Goal: Transaction & Acquisition: Purchase product/service

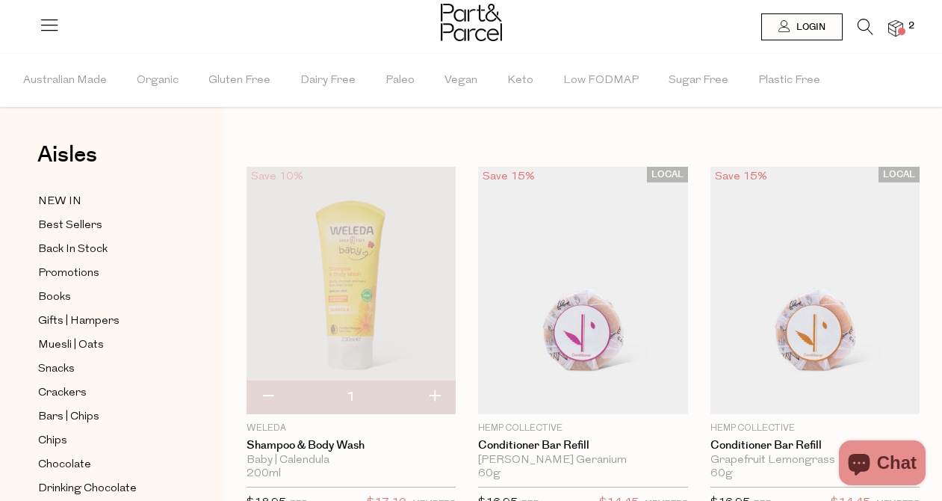
click at [893, 28] on img at bounding box center [896, 28] width 15 height 17
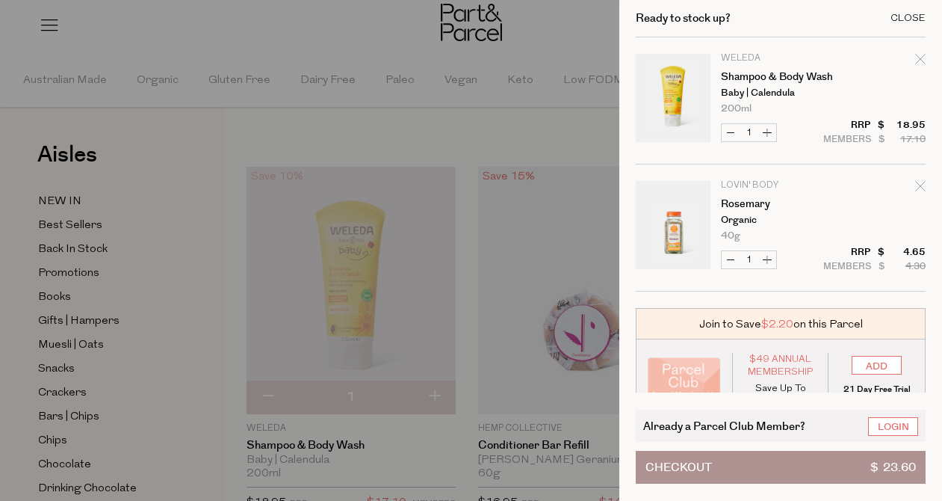
click at [909, 13] on div "Close" at bounding box center [908, 18] width 35 height 10
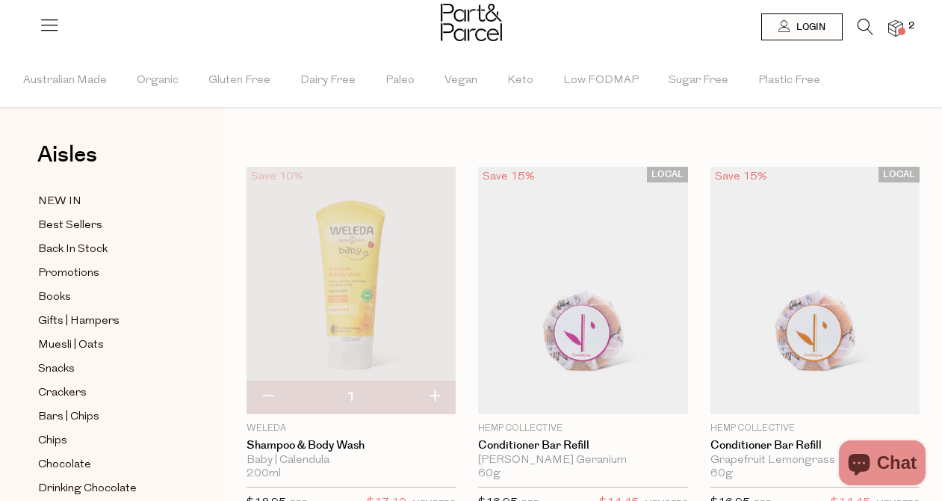
click at [854, 28] on li at bounding box center [858, 30] width 31 height 23
click at [868, 25] on icon at bounding box center [866, 27] width 16 height 16
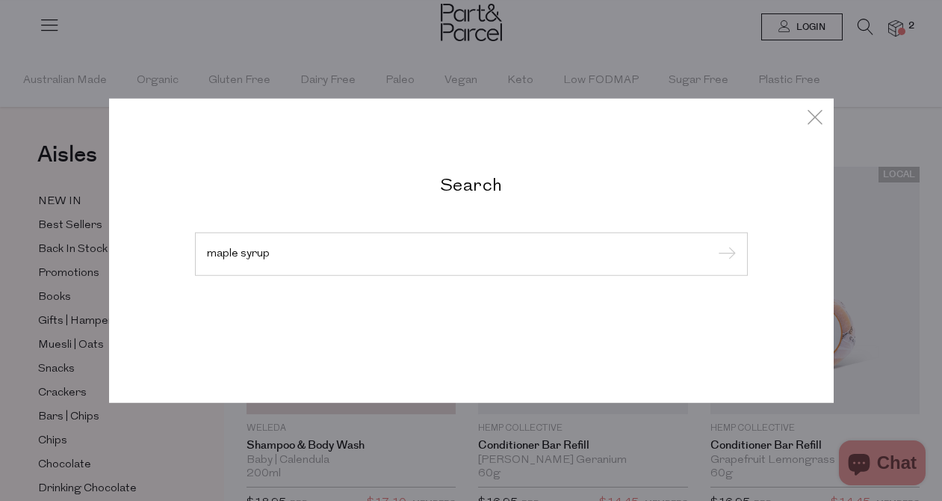
type input "maple syrup"
click at [714, 244] on input "submit" at bounding box center [725, 255] width 22 height 22
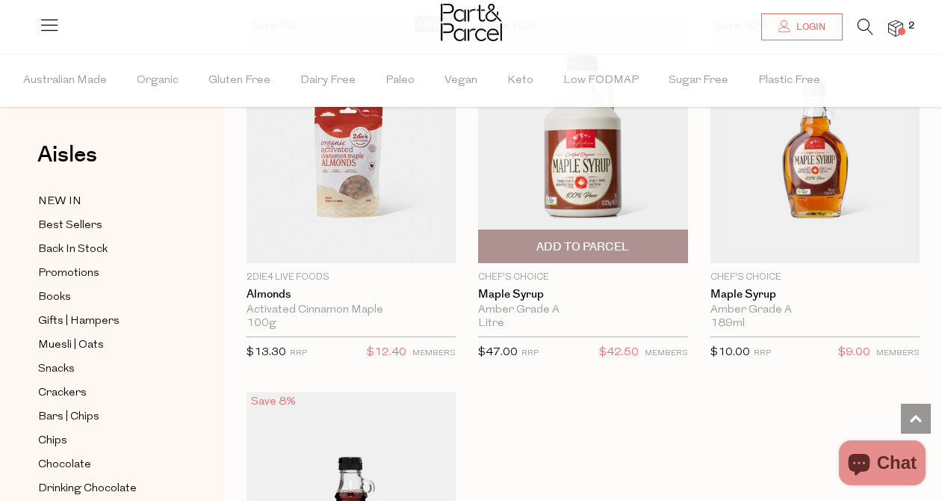
scroll to position [510, 0]
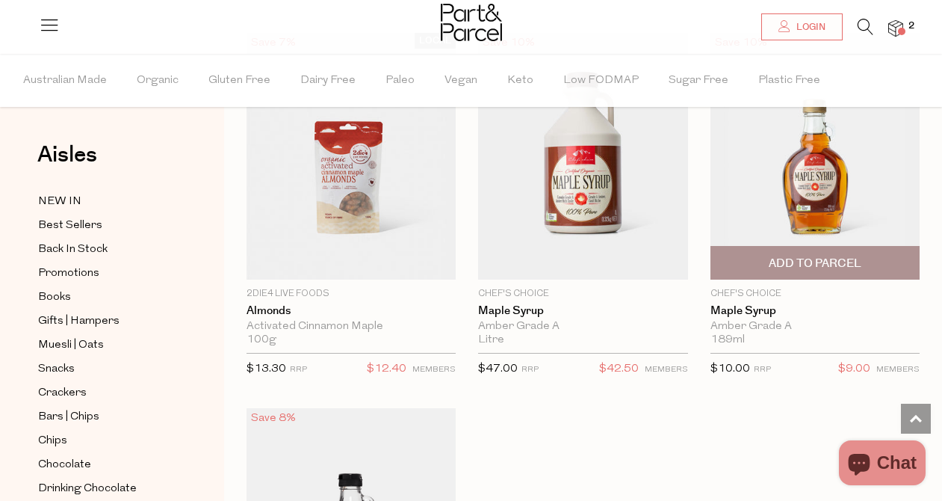
click at [828, 259] on span "Add To Parcel" at bounding box center [815, 264] width 93 height 16
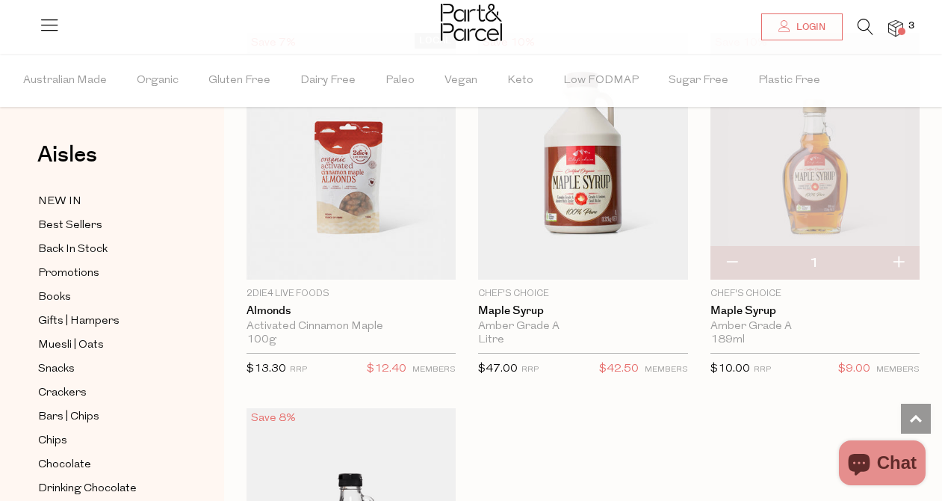
click at [865, 28] on icon at bounding box center [866, 27] width 16 height 16
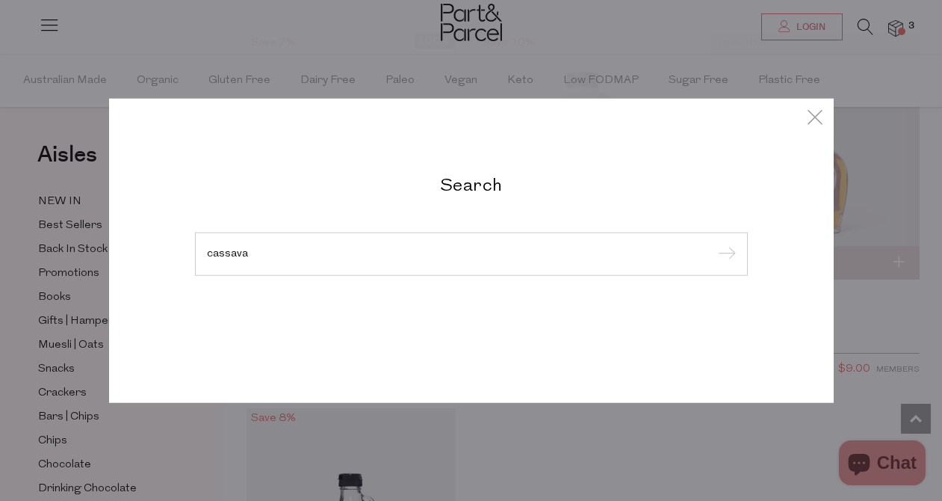
type input "cassava"
click at [714, 244] on input "submit" at bounding box center [725, 255] width 22 height 22
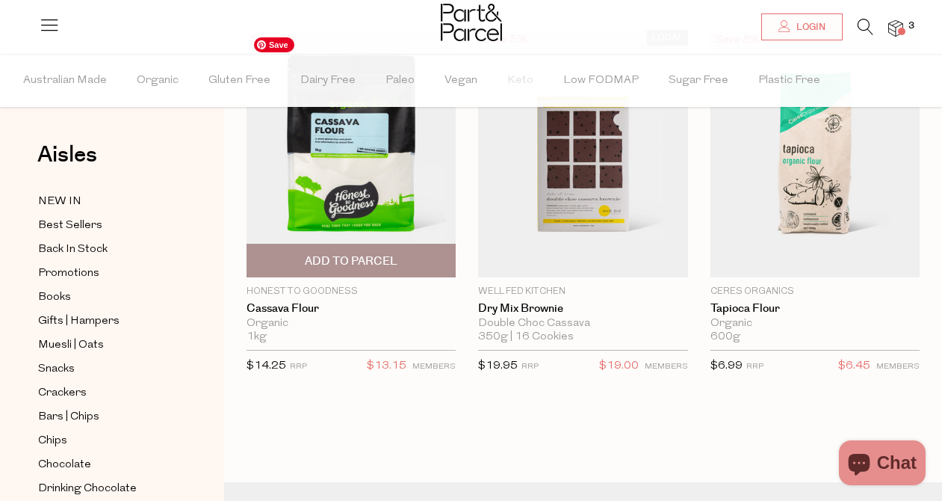
scroll to position [65, 0]
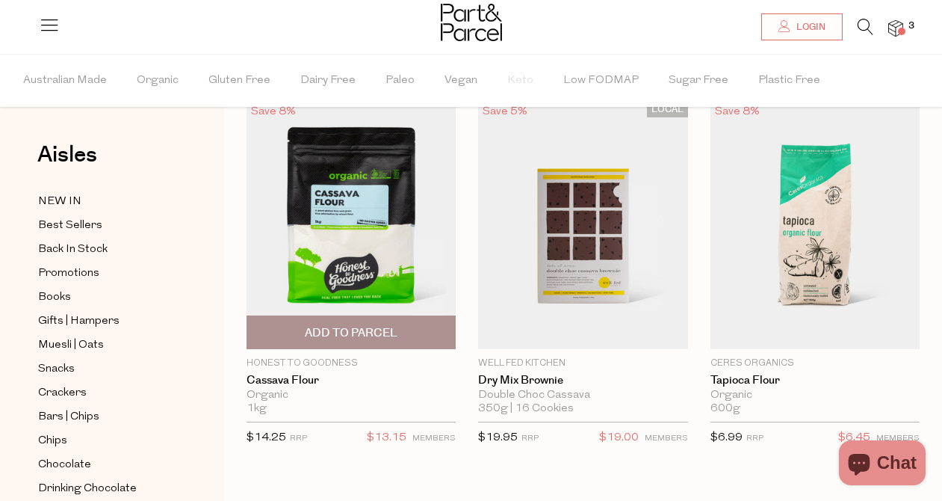
click at [340, 340] on span "Add To Parcel" at bounding box center [351, 333] width 93 height 16
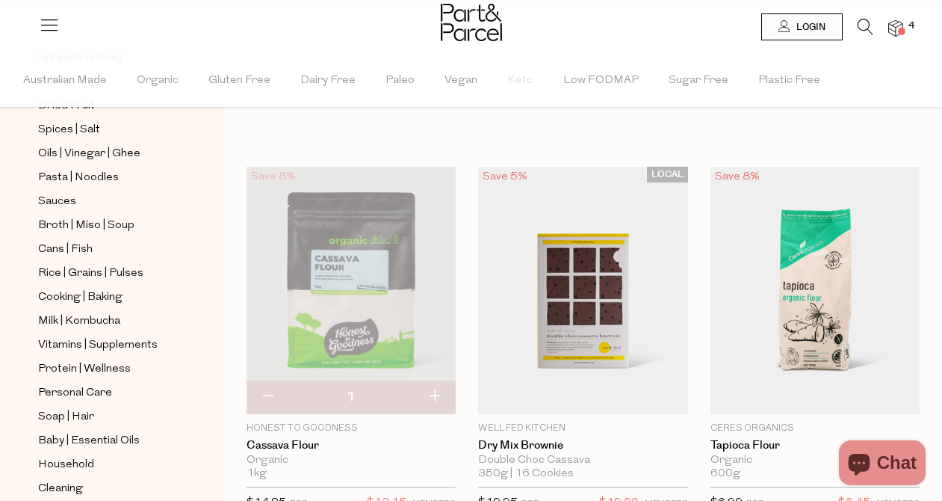
scroll to position [499, 0]
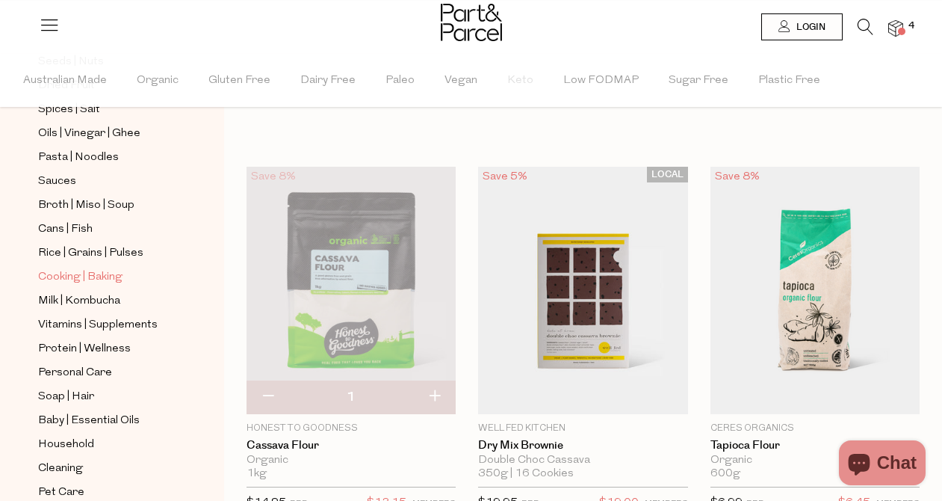
click at [72, 270] on span "Cooking | Baking" at bounding box center [80, 277] width 84 height 18
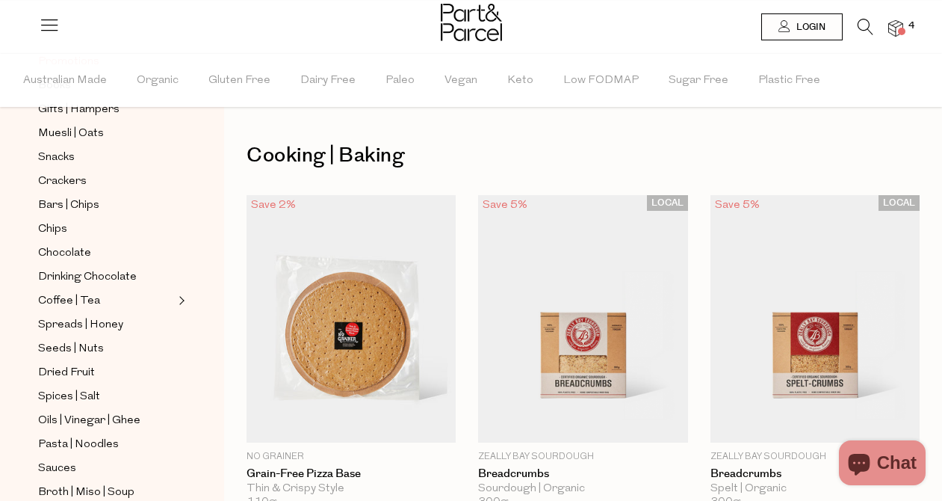
scroll to position [214, 0]
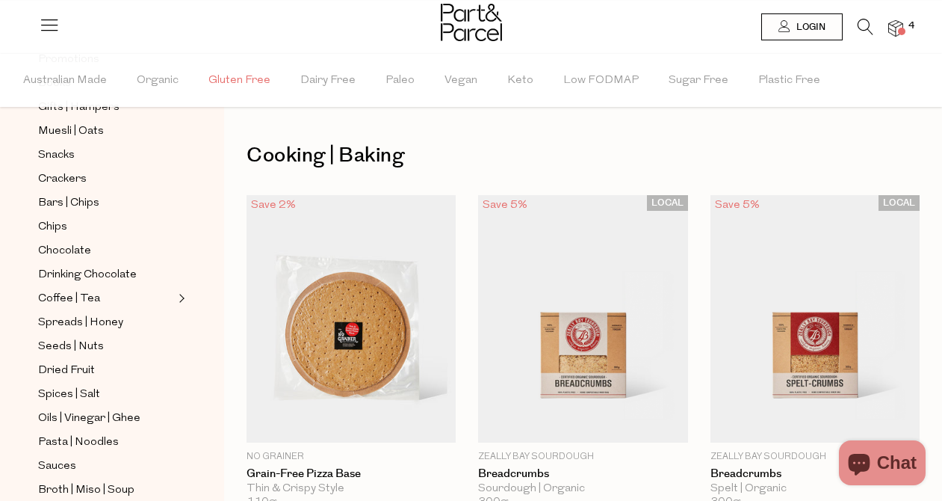
type input "[EMAIL_ADDRESS][PERSON_NAME][DOMAIN_NAME]"
click at [231, 78] on span "Gluten Free" at bounding box center [240, 81] width 62 height 52
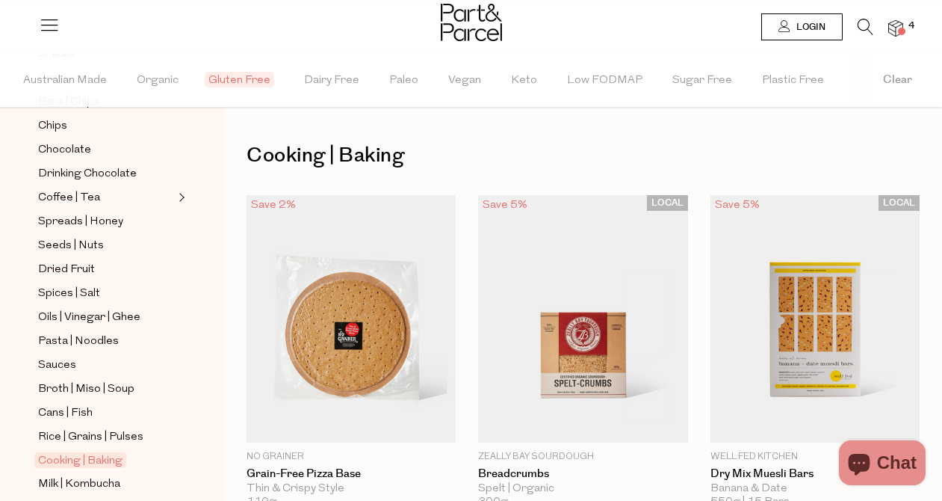
scroll to position [315, 0]
click at [905, 21] on div at bounding box center [471, 24] width 942 height 49
click at [901, 28] on span at bounding box center [901, 31] width 7 height 7
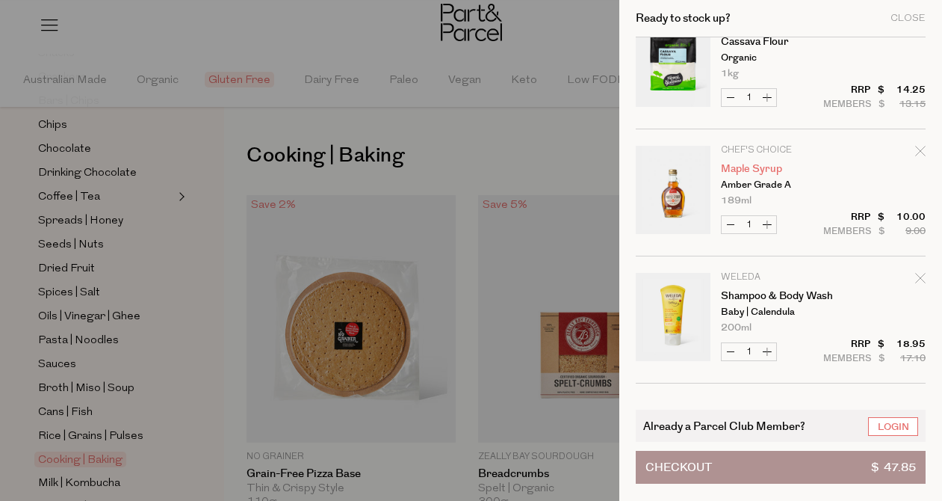
scroll to position [0, 0]
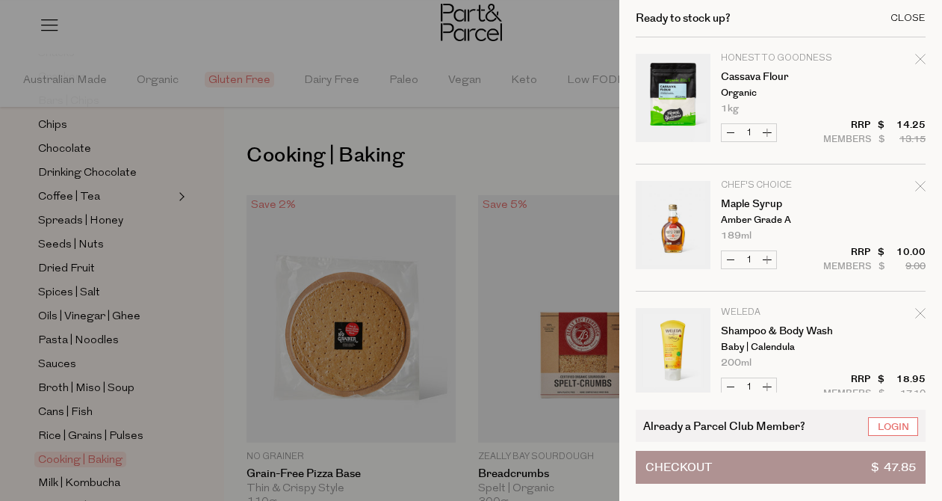
click at [918, 15] on div "Close" at bounding box center [908, 18] width 35 height 10
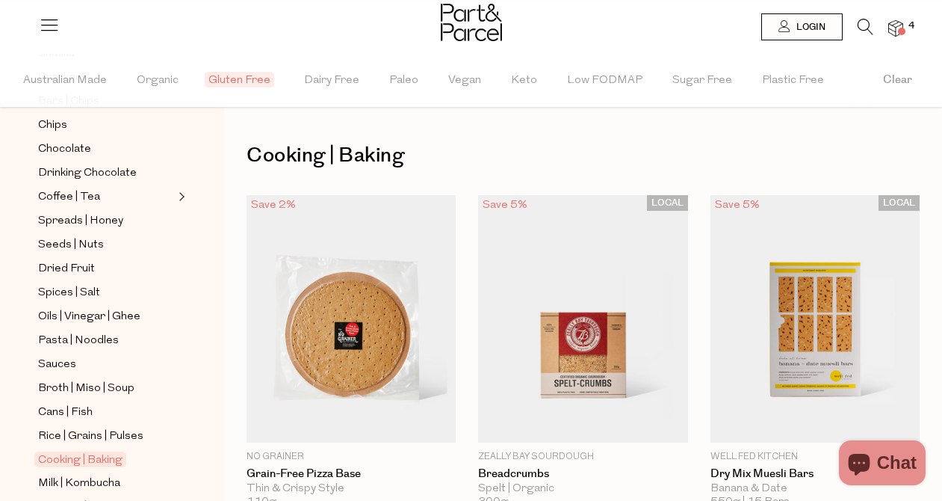
click at [61, 40] on div at bounding box center [471, 24] width 942 height 49
click at [49, 31] on icon at bounding box center [49, 24] width 21 height 21
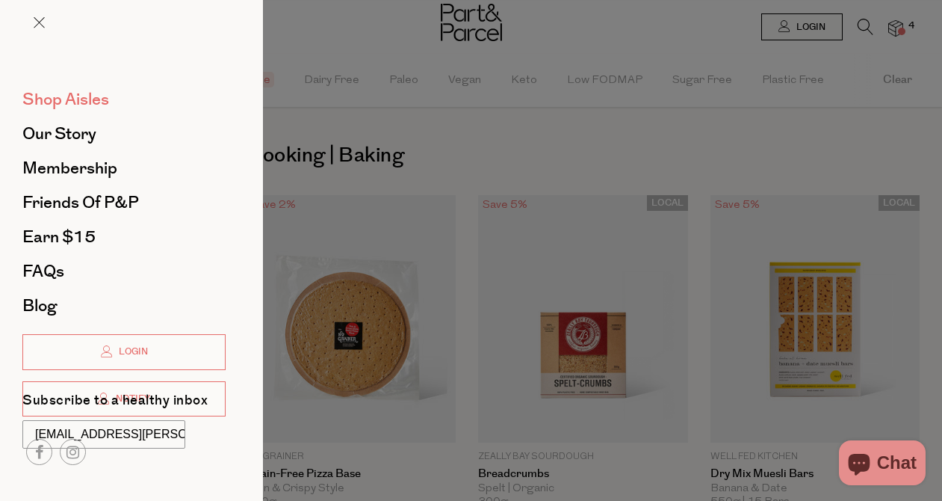
click at [77, 96] on span "Shop Aisles" at bounding box center [65, 99] width 87 height 24
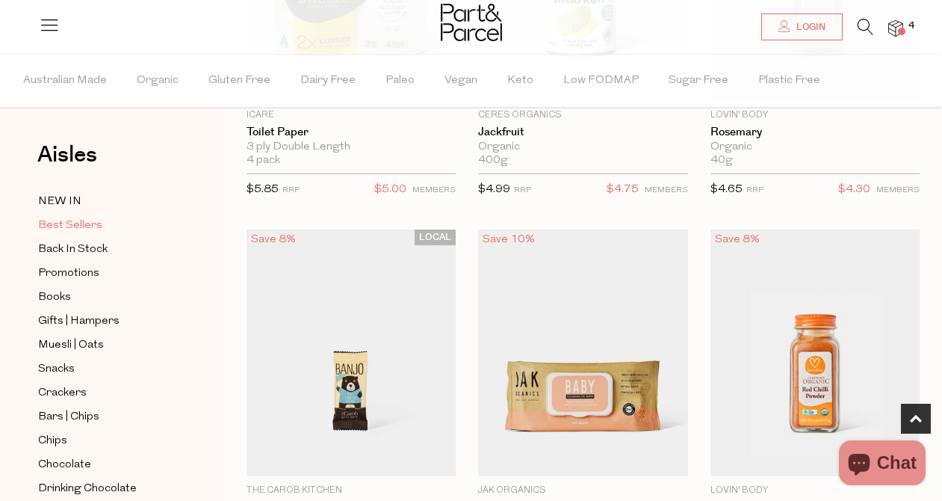
type input "[EMAIL_ADDRESS][PERSON_NAME][DOMAIN_NAME]"
click at [58, 225] on span "Best Sellers" at bounding box center [70, 226] width 64 height 18
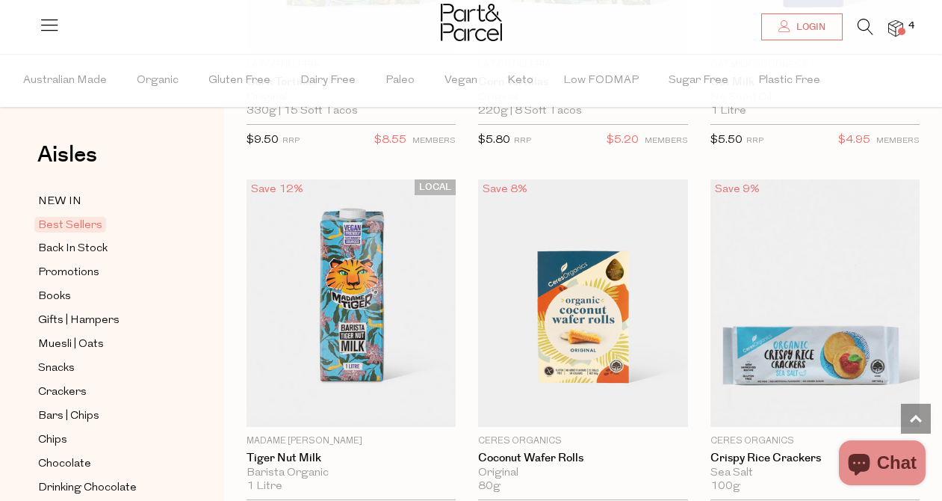
scroll to position [3809, 0]
